Goal: Feedback & Contribution: Contribute content

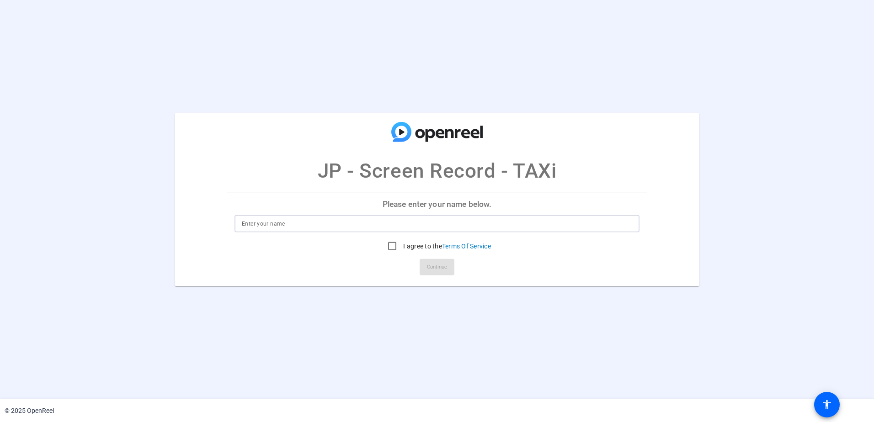
click at [279, 225] on input at bounding box center [437, 224] width 390 height 11
type input "JP Carigma"
click at [394, 246] on input "I agree to the Terms Of Service" at bounding box center [392, 246] width 18 height 18
checkbox input "true"
click at [432, 264] on span "Continue" at bounding box center [437, 268] width 20 height 14
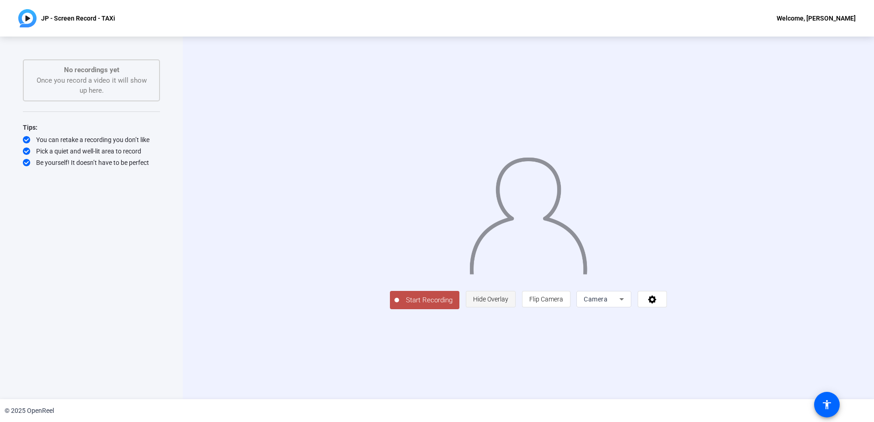
click at [508, 308] on span "Hide Overlay" at bounding box center [490, 299] width 35 height 17
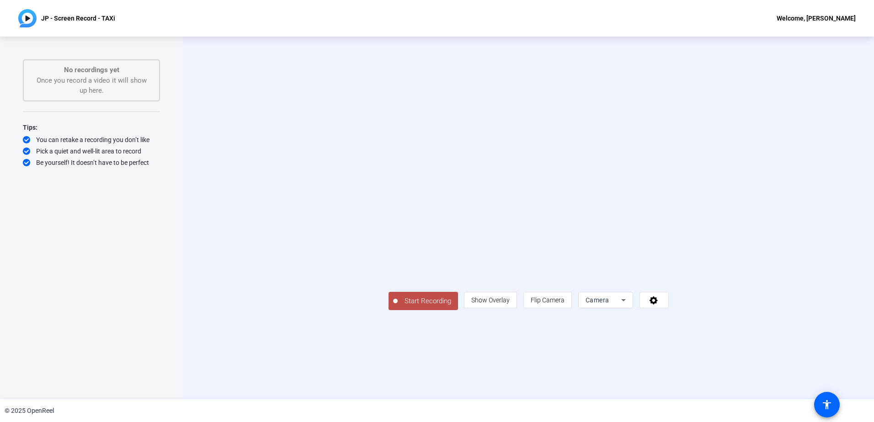
click at [398, 307] on span "Start Recording" at bounding box center [428, 301] width 60 height 11
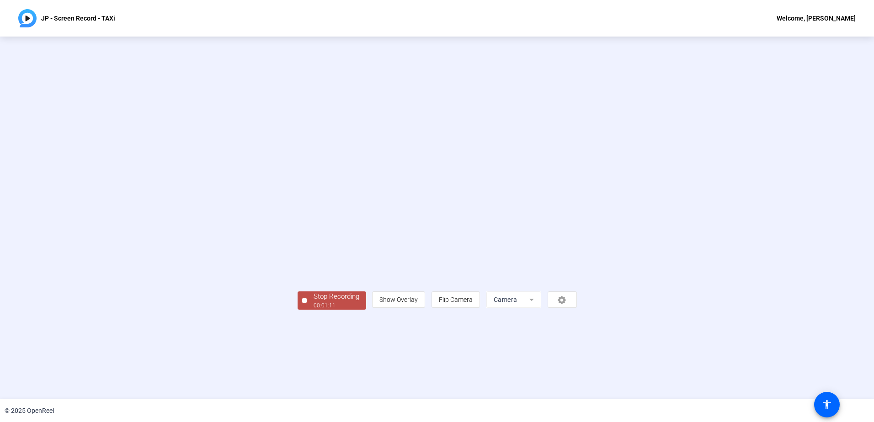
click at [314, 302] on div "Stop Recording" at bounding box center [337, 297] width 46 height 11
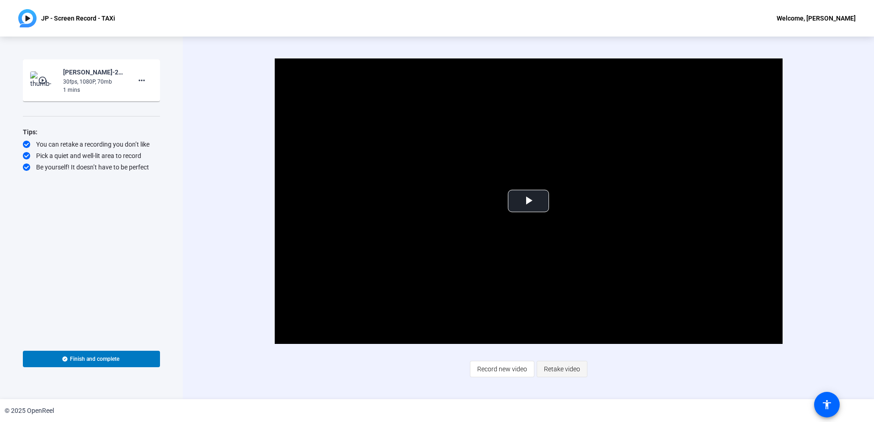
click at [565, 368] on span "Retake video" at bounding box center [562, 369] width 36 height 17
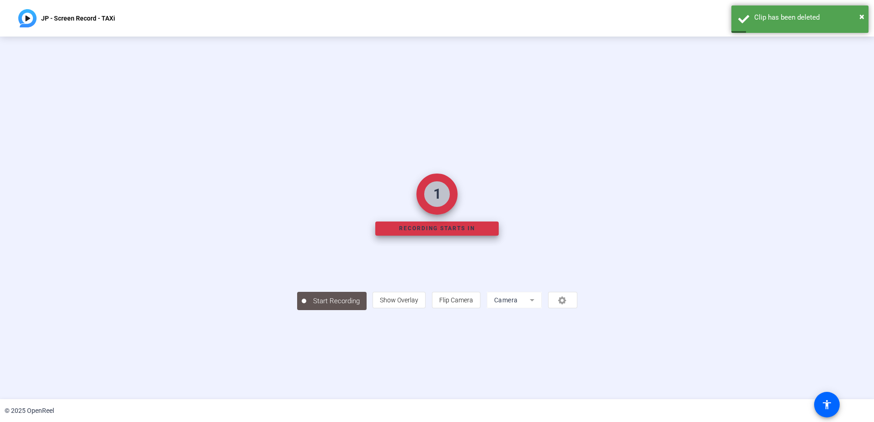
click at [542, 309] on mat-form-field "Camera" at bounding box center [514, 300] width 55 height 16
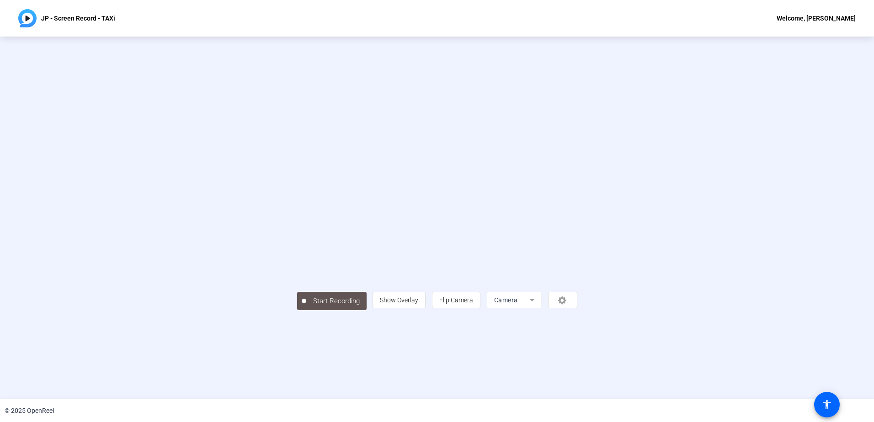
click at [542, 309] on mat-form-field "Camera" at bounding box center [514, 300] width 55 height 16
drag, startPoint x: 644, startPoint y: 367, endPoint x: 651, endPoint y: 361, distance: 8.7
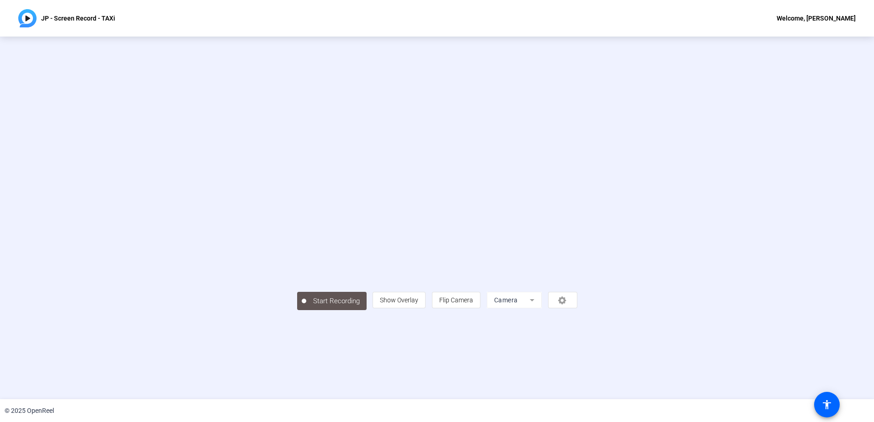
click at [542, 309] on mat-form-field "Camera" at bounding box center [514, 300] width 55 height 16
click at [577, 283] on video at bounding box center [437, 205] width 280 height 158
click at [542, 309] on mat-form-field "Camera" at bounding box center [514, 300] width 55 height 16
click at [577, 309] on div "person Show Overlay flip Flip Camera Camera" at bounding box center [475, 300] width 204 height 16
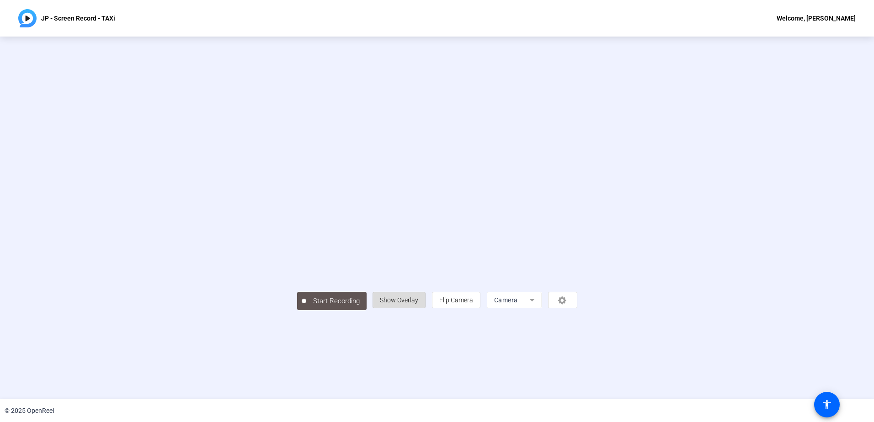
click at [418, 309] on span "Show Overlay" at bounding box center [399, 300] width 38 height 17
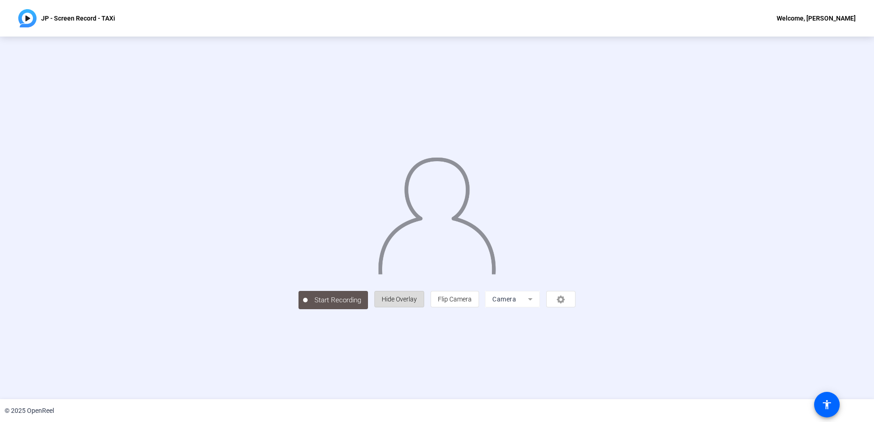
click at [417, 308] on span "Hide Overlay" at bounding box center [399, 299] width 35 height 17
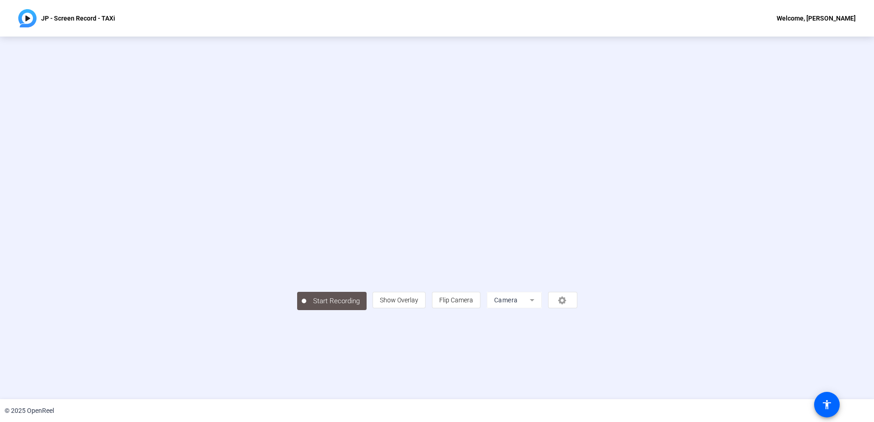
click at [355, 310] on div "Start Recording person Show Overlay flip Flip Camera Camera" at bounding box center [437, 300] width 280 height 20
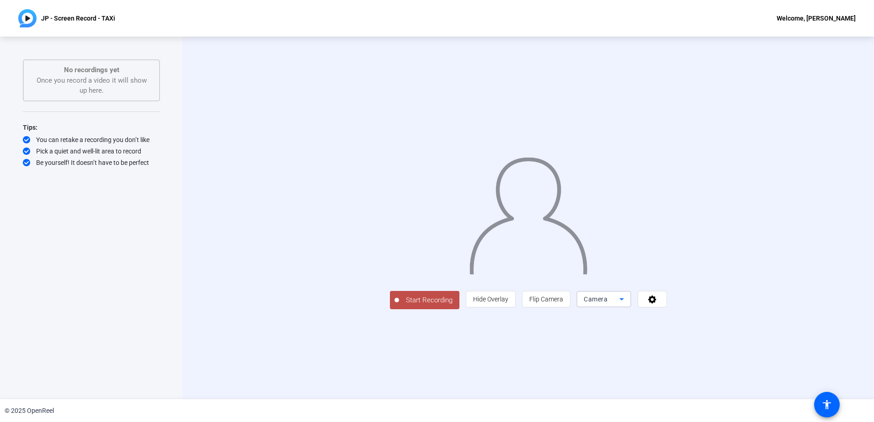
click at [608, 303] on span "Camera" at bounding box center [596, 299] width 24 height 7
click at [711, 339] on span "Screen And Camera" at bounding box center [720, 342] width 48 height 22
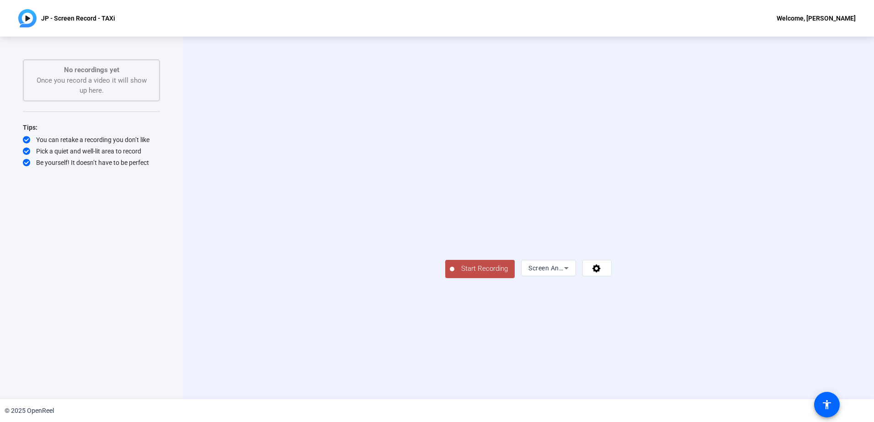
click at [454, 274] on span "Start Recording" at bounding box center [484, 269] width 60 height 11
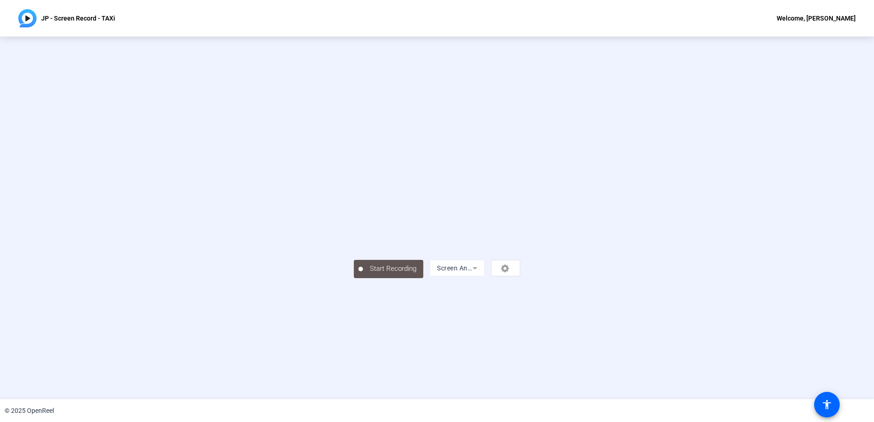
click at [485, 277] on mat-form-field "Screen And Camera" at bounding box center [457, 268] width 55 height 16
click at [35, 18] on img at bounding box center [27, 18] width 18 height 18
click at [96, 22] on p "JP - Screen Record - TAXi" at bounding box center [78, 18] width 74 height 11
click at [691, 278] on div "Start Recording Screen And Camera" at bounding box center [436, 218] width 743 height 120
click at [520, 277] on div "Screen And Camera" at bounding box center [475, 268] width 91 height 16
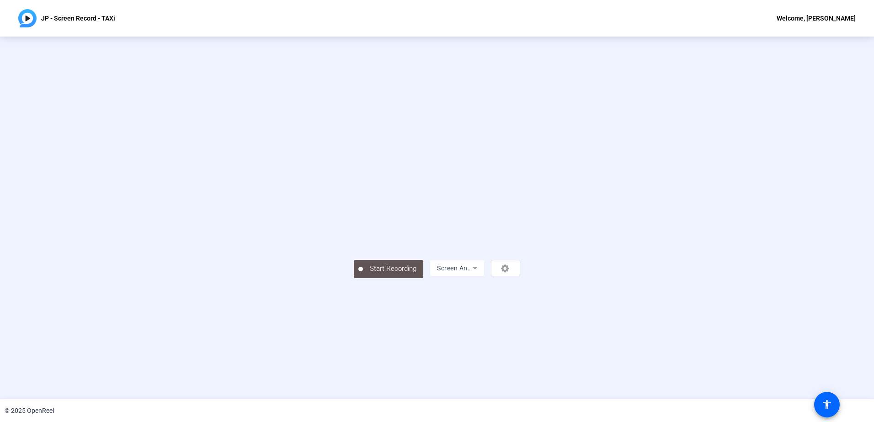
click at [516, 246] on video at bounding box center [481, 227] width 69 height 38
drag, startPoint x: 514, startPoint y: 217, endPoint x: 405, endPoint y: 175, distance: 116.8
click at [514, 217] on video at bounding box center [437, 204] width 166 height 93
click at [402, 173] on video at bounding box center [437, 204] width 166 height 93
drag, startPoint x: 124, startPoint y: 87, endPoint x: 136, endPoint y: 47, distance: 41.9
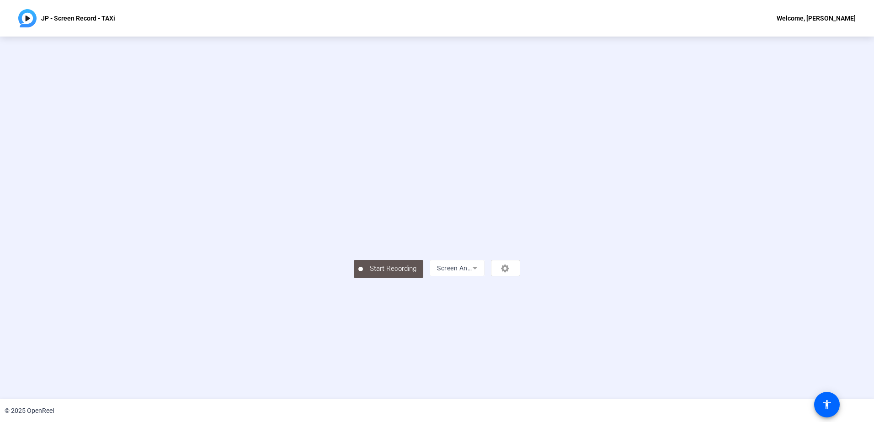
click at [124, 158] on div "Start Recording Screen And Camera" at bounding box center [436, 218] width 743 height 120
drag, startPoint x: 155, startPoint y: 358, endPoint x: 557, endPoint y: 358, distance: 401.8
click at [158, 278] on div "Start Recording Screen And Camera" at bounding box center [436, 218] width 743 height 120
click at [520, 278] on div "Start Recording Screen And Camera" at bounding box center [437, 218] width 166 height 120
click at [485, 277] on mat-form-field "Screen And Camera" at bounding box center [457, 268] width 55 height 16
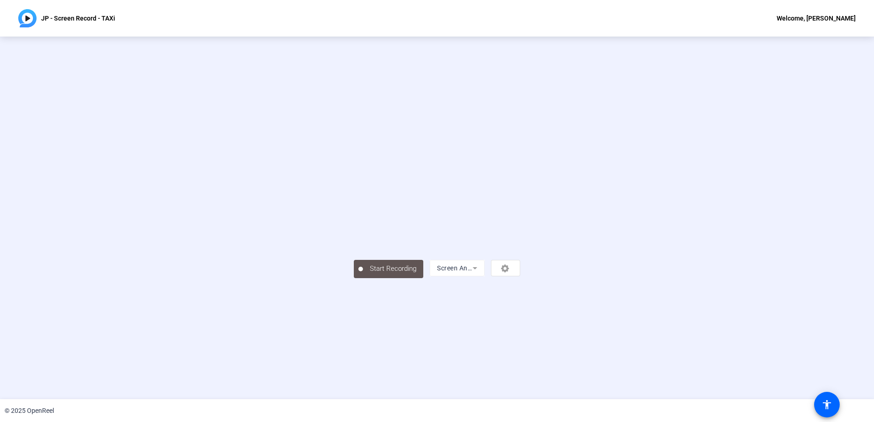
click at [692, 278] on div "Start Recording Screen And Camera" at bounding box center [436, 218] width 743 height 120
click at [160, 207] on div "Start Recording Screen And Camera" at bounding box center [436, 218] width 743 height 120
